Goal: Navigation & Orientation: Find specific page/section

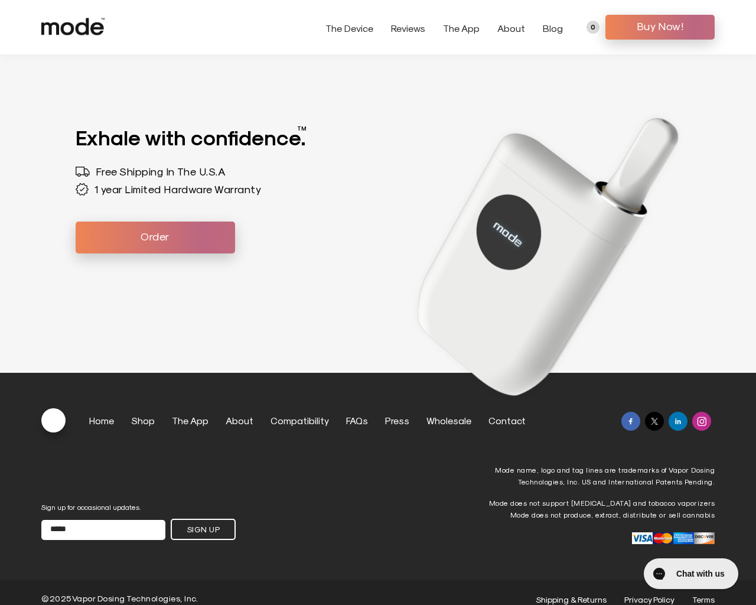
scroll to position [3263, 0]
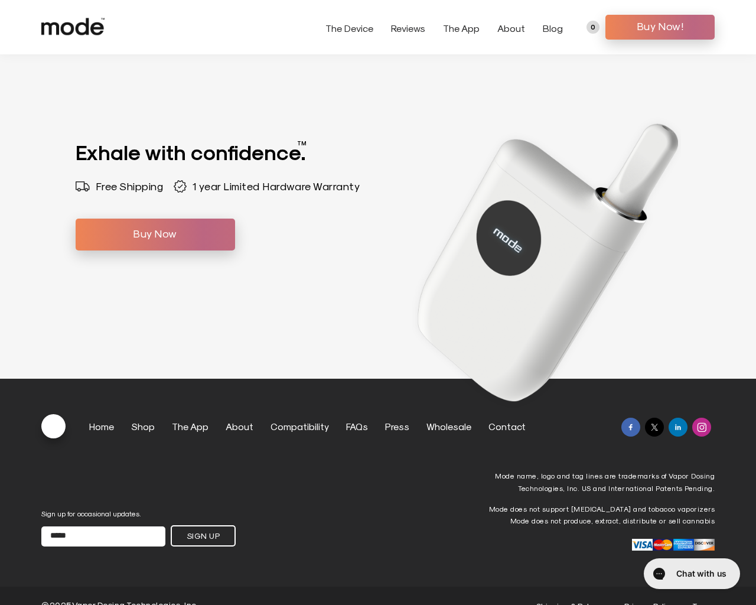
scroll to position [3860, 0]
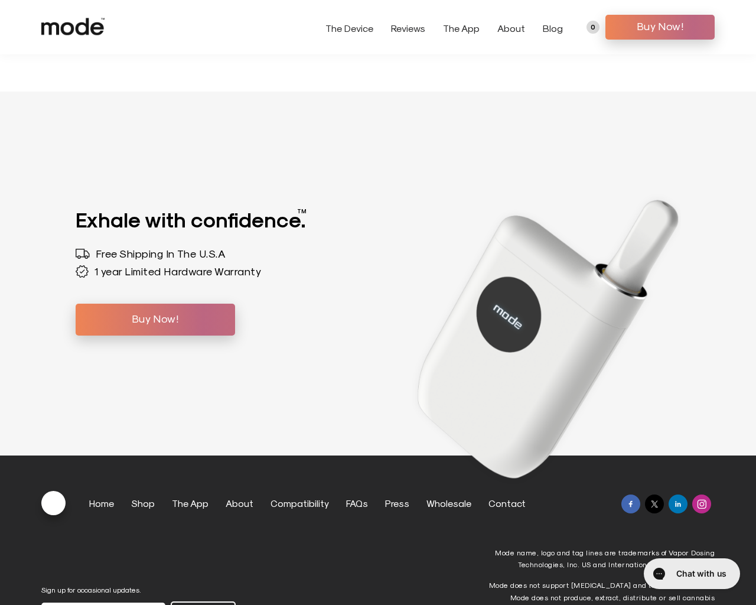
scroll to position [3936, 0]
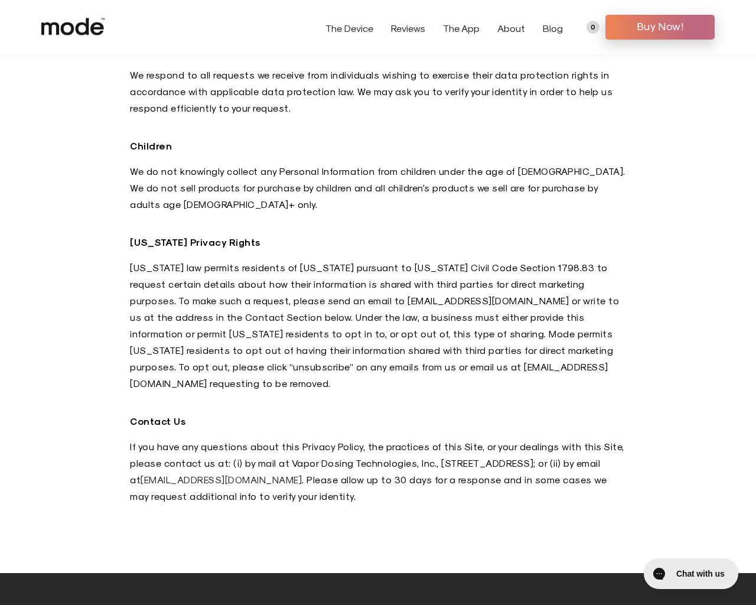
scroll to position [3607, 0]
